Goal: Transaction & Acquisition: Purchase product/service

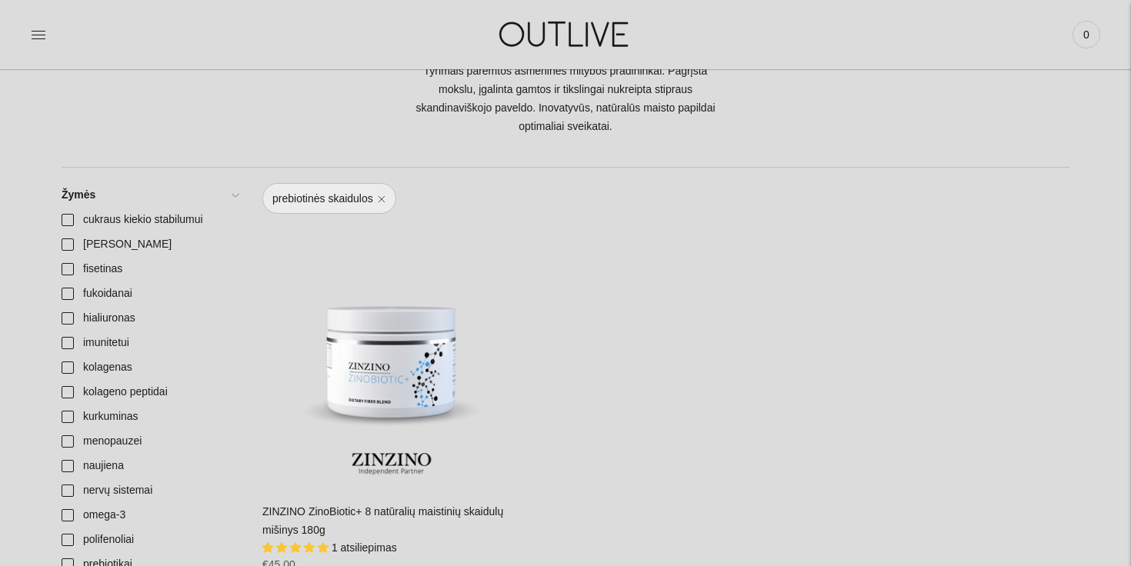
scroll to position [160, 0]
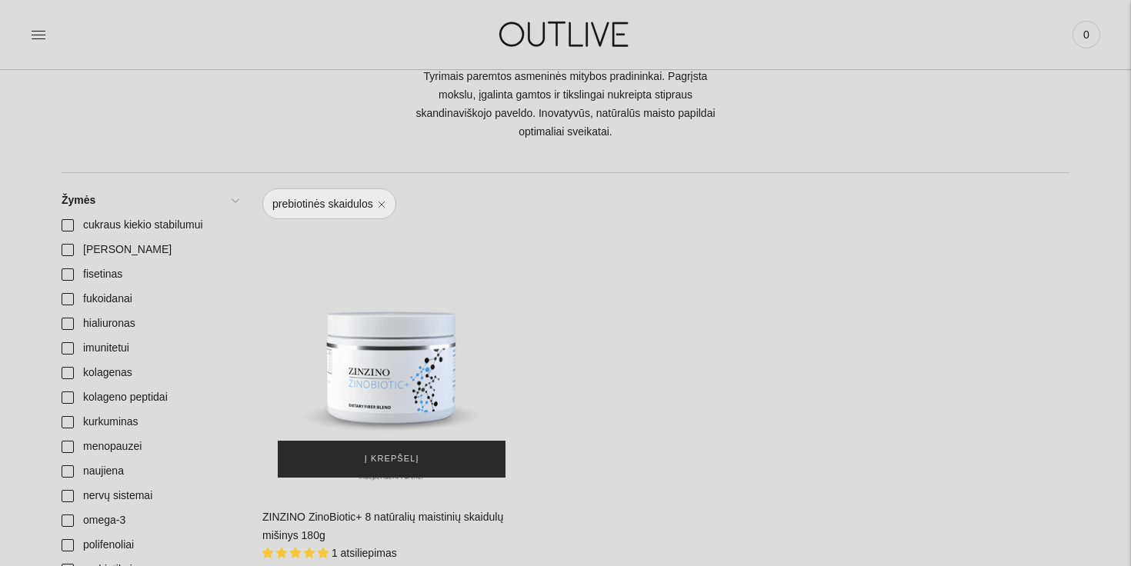
click at [382, 467] on span "Į krepšelį" at bounding box center [392, 458] width 55 height 15
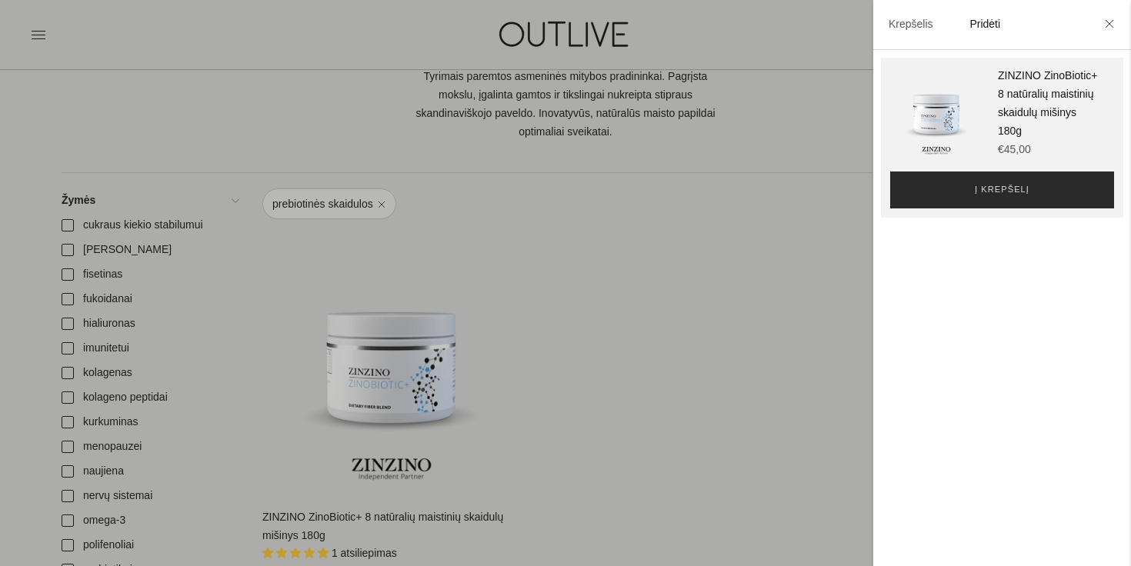
click at [984, 199] on button "Į krepšelį" at bounding box center [1002, 190] width 224 height 37
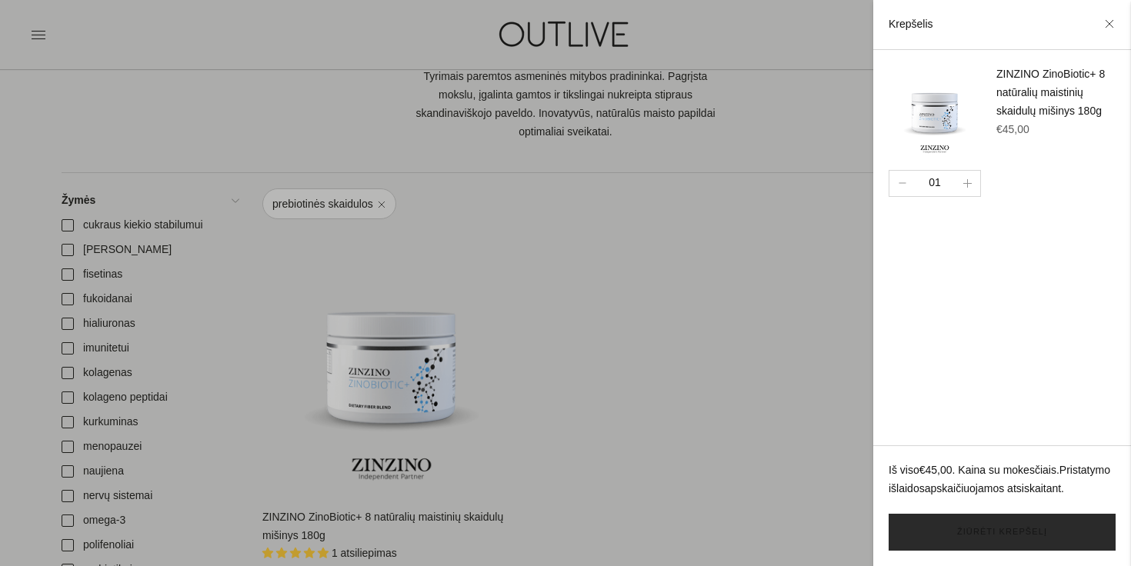
click at [1018, 538] on link "Žiūrėti krepšelį" at bounding box center [1001, 532] width 227 height 37
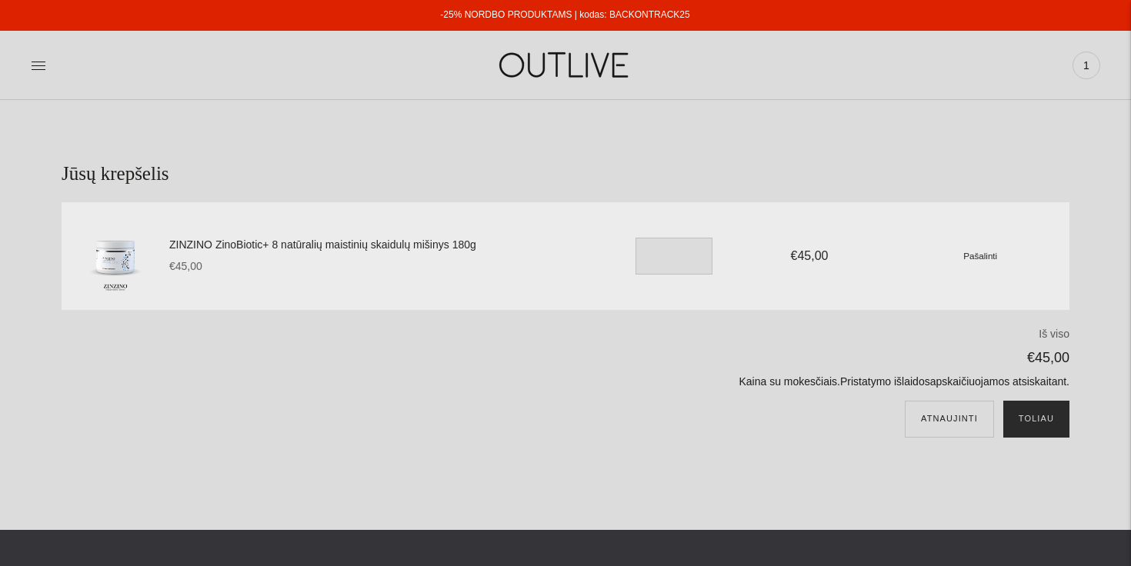
click at [1057, 428] on button "Toliau" at bounding box center [1036, 419] width 66 height 37
